Goal: Check status

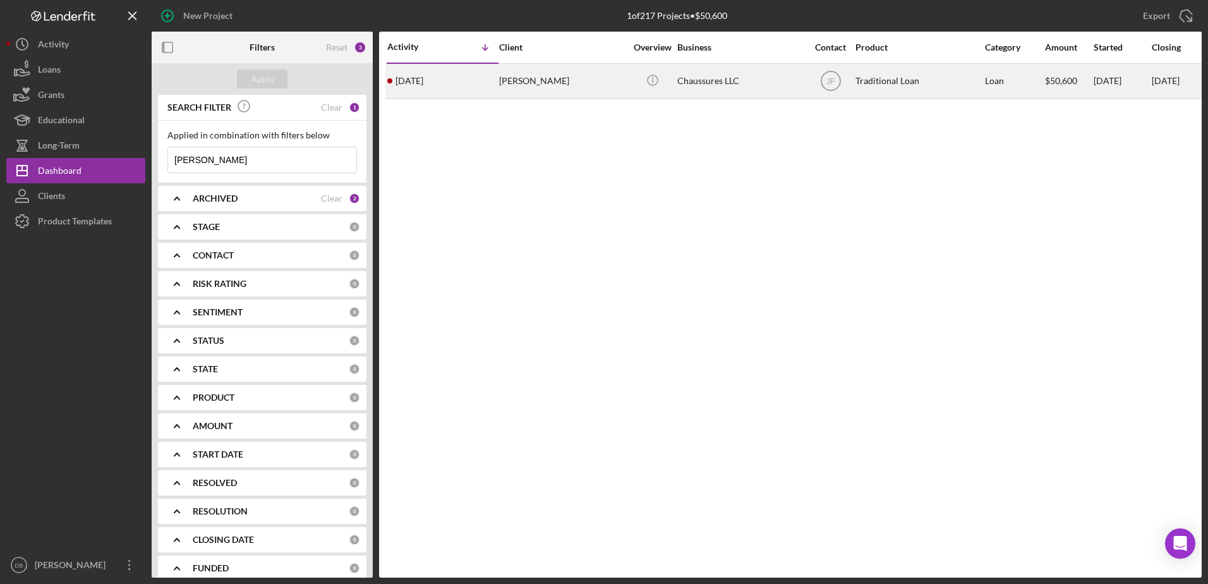
click at [513, 84] on div "[PERSON_NAME]" at bounding box center [562, 80] width 126 height 33
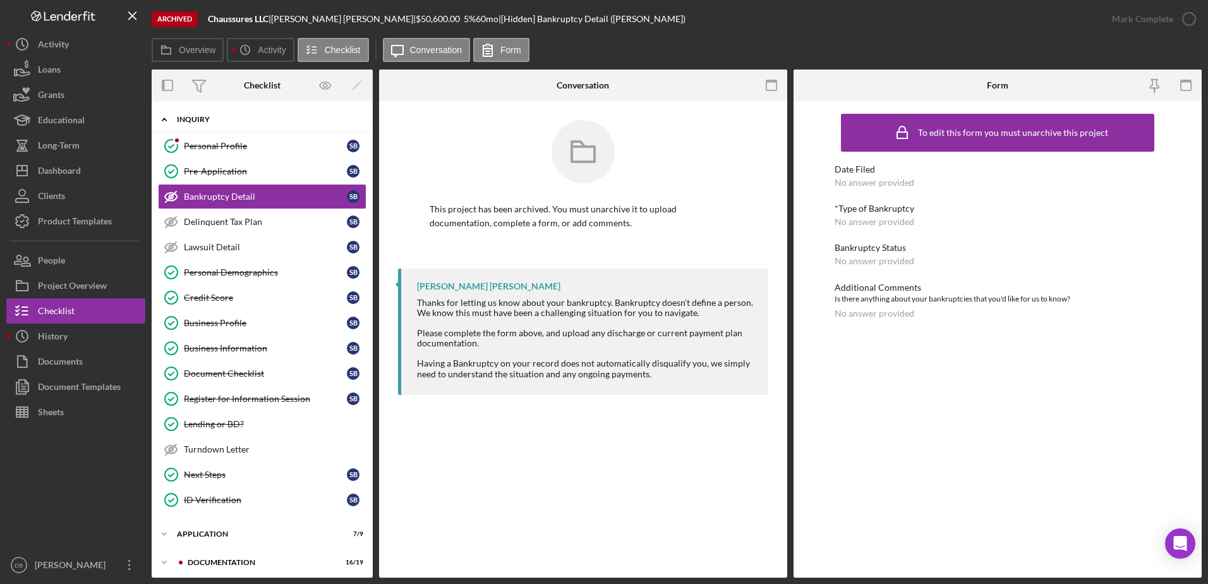
click at [209, 118] on div "Inquiry" at bounding box center [267, 120] width 180 height 8
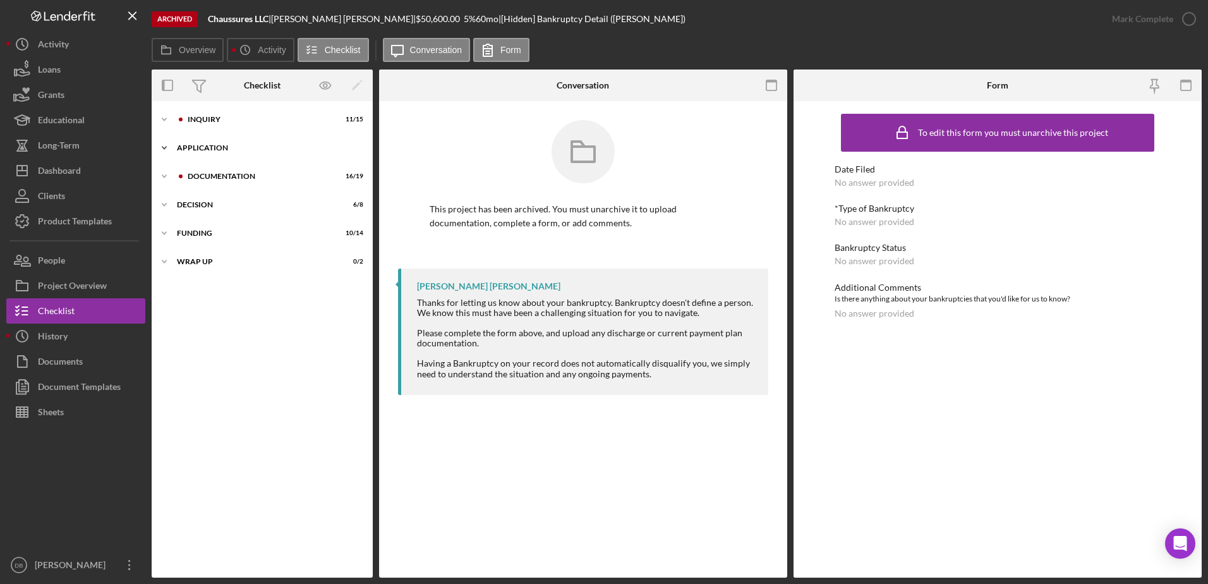
click at [210, 153] on div "Icon/Expander Application 7 / 9" at bounding box center [262, 147] width 221 height 25
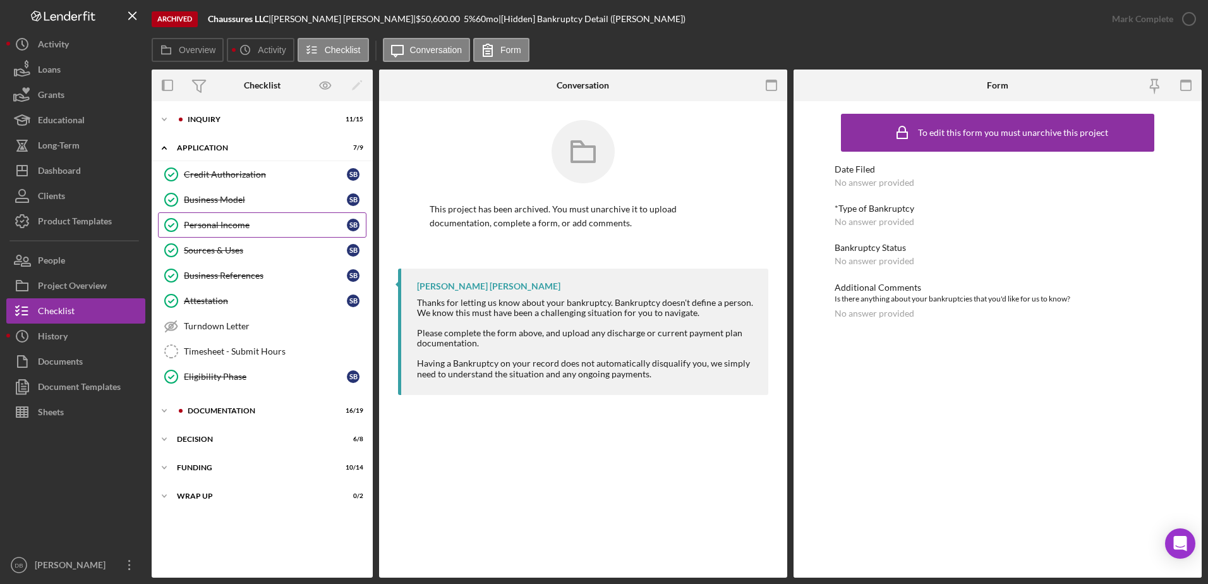
click at [215, 231] on link "Personal Income Personal Income S B" at bounding box center [262, 224] width 209 height 25
